Goal: Information Seeking & Learning: Check status

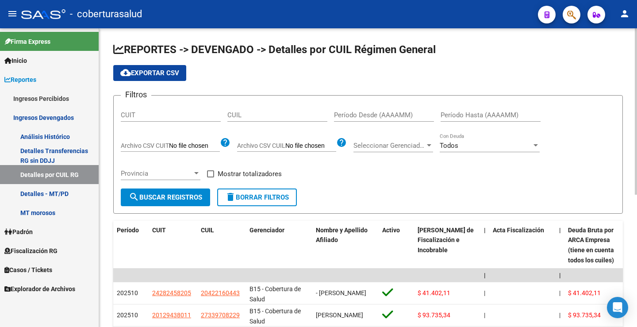
click at [250, 108] on div "CUIL" at bounding box center [277, 112] width 100 height 19
paste input "27-28956582-0"
type input "27-28956582-0"
drag, startPoint x: 273, startPoint y: 114, endPoint x: 174, endPoint y: 108, distance: 99.4
click at [174, 108] on div "Filtros CUIT 27-28956582-0 CUIL Período Desde (AAAAMM) Período Hasta (AAAAMM) A…" at bounding box center [368, 146] width 495 height 86
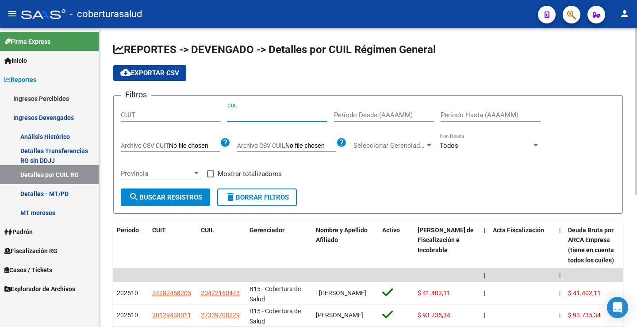
click at [243, 116] on input "CUIL" at bounding box center [277, 115] width 100 height 8
paste input "30-58482351-4"
type input "30-58482351-4"
click at [182, 197] on span "search Buscar Registros" at bounding box center [165, 197] width 73 height 8
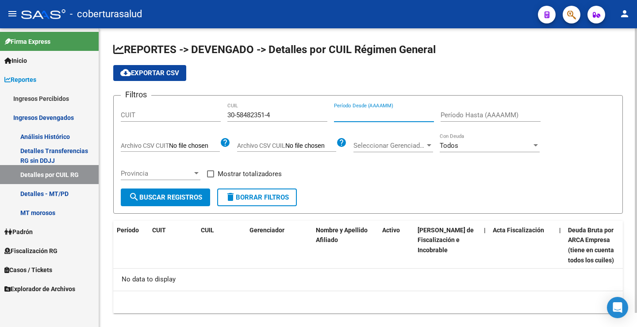
click at [355, 112] on input "Período Desde (AAAAMM)" at bounding box center [384, 115] width 100 height 8
type input "202508"
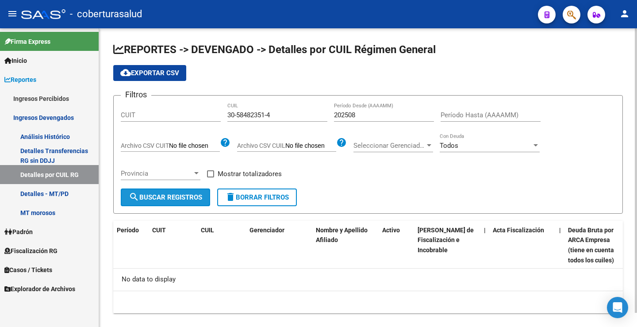
click at [179, 193] on button "search Buscar Registros" at bounding box center [165, 198] width 89 height 18
drag, startPoint x: 274, startPoint y: 113, endPoint x: 177, endPoint y: 111, distance: 97.8
click at [177, 111] on div "Filtros CUIT 30-58482351-4 CUIL 202508 Período Desde (AAAAMM) Período Hasta (AA…" at bounding box center [368, 146] width 495 height 86
click at [163, 114] on input "CUIT" at bounding box center [171, 115] width 100 height 8
paste input "30-58482351-4"
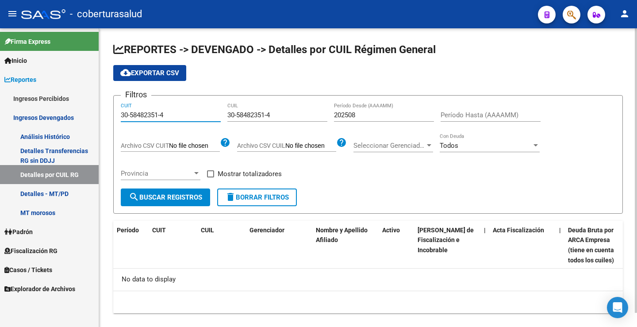
type input "30-58482351-4"
drag, startPoint x: 280, startPoint y: 117, endPoint x: 212, endPoint y: 116, distance: 68.6
click at [212, 116] on div "Filtros 30-58482351-4 CUIT 30-58482351-4 CUIL 202508 Período Desde (AAAAMM) Per…" at bounding box center [368, 146] width 495 height 86
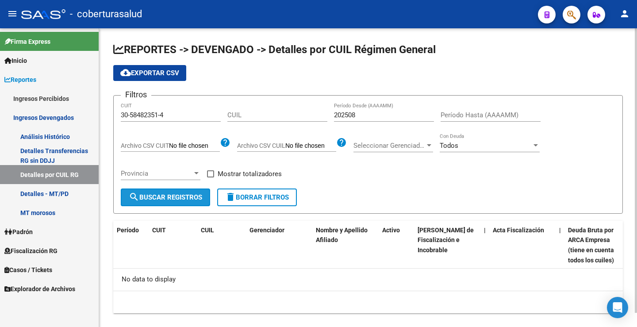
click at [161, 198] on span "search Buscar Registros" at bounding box center [165, 197] width 73 height 8
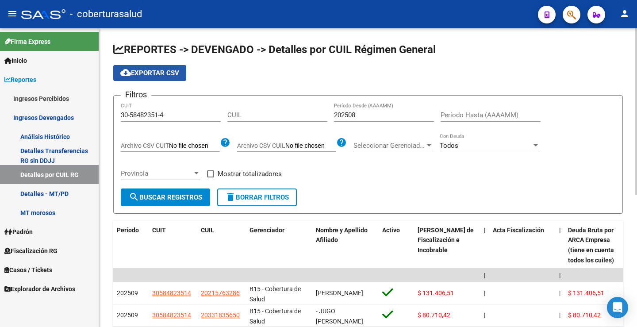
click at [151, 73] on span "cloud_download Exportar CSV" at bounding box center [149, 73] width 59 height 8
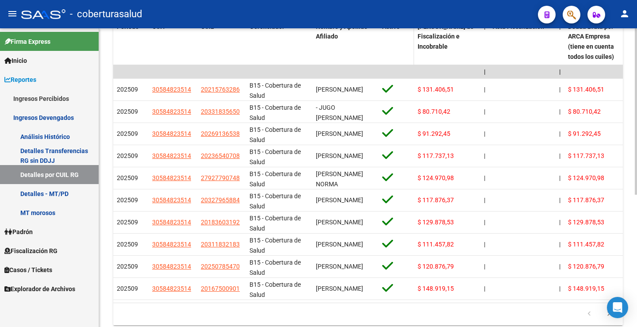
scroll to position [237, 0]
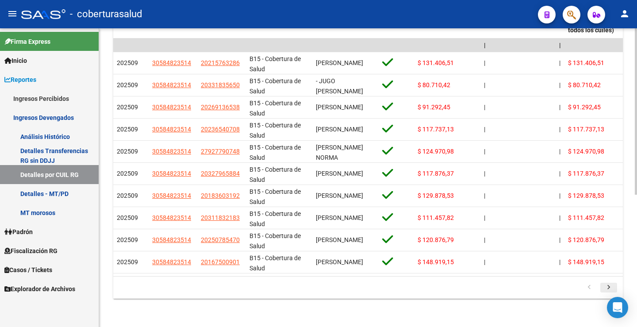
click at [610, 289] on icon "go to next page" at bounding box center [609, 288] width 12 height 11
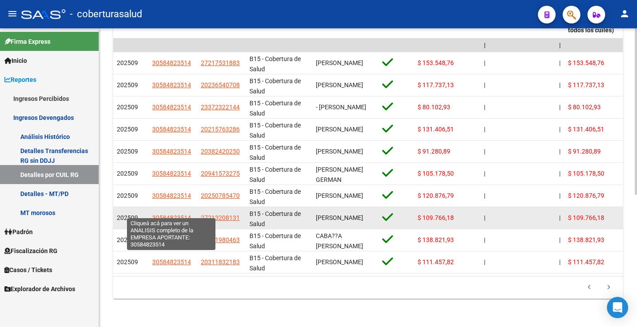
click at [177, 214] on span "30584823514" at bounding box center [171, 217] width 39 height 7
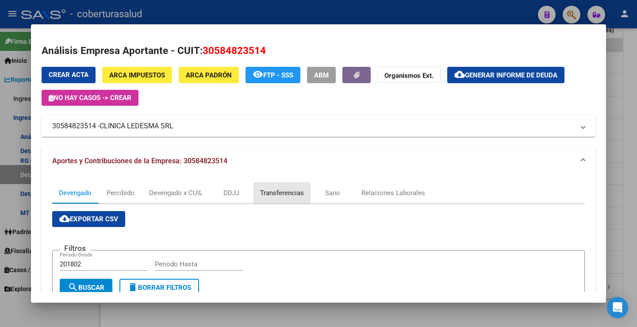
drag, startPoint x: 297, startPoint y: 193, endPoint x: 309, endPoint y: 191, distance: 12.2
click at [298, 193] on div "Transferencias" at bounding box center [282, 193] width 44 height 10
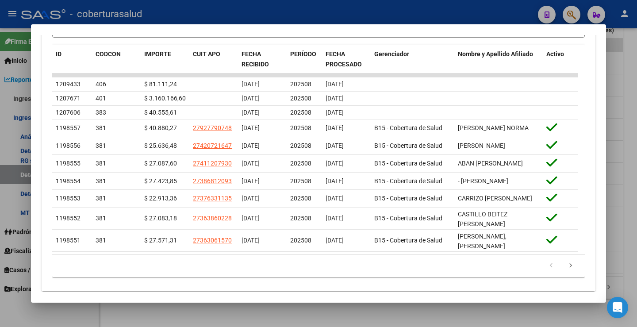
scroll to position [335, 0]
